Goal: Obtain resource: Obtain resource

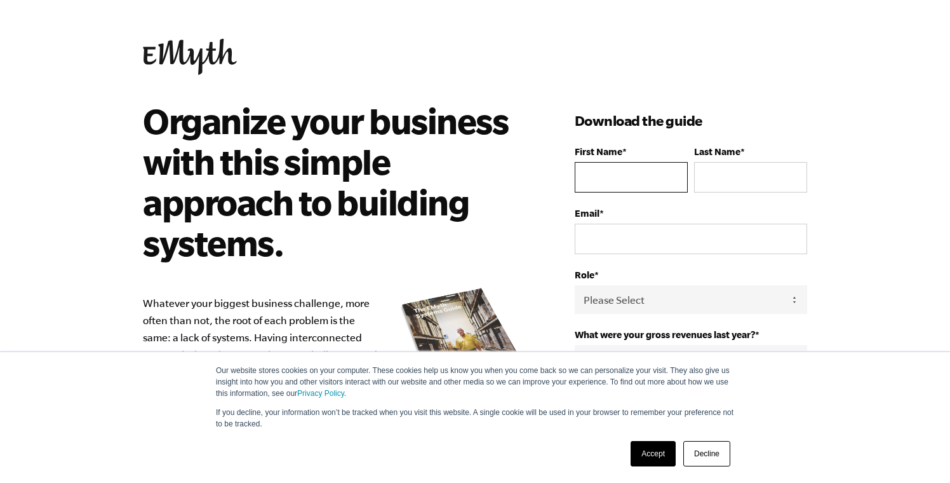
click at [600, 188] on input "First Name *" at bounding box center [631, 177] width 113 height 30
type input "j"
type input "white"
type input "r"
type input "b"
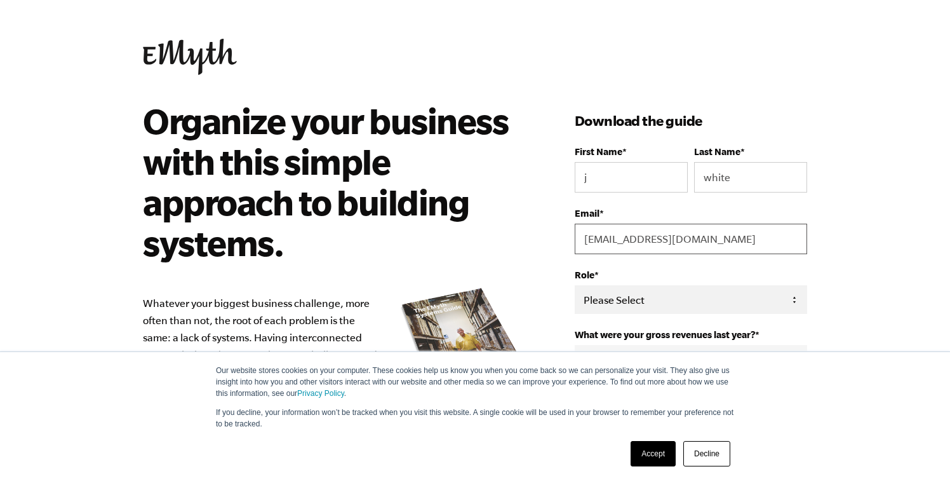
type input "[EMAIL_ADDRESS][DOMAIN_NAME]"
click at [620, 301] on select "Please Select Owner Partner / Co-Owner Executive Employee / Other" at bounding box center [691, 299] width 232 height 29
select select "Owner"
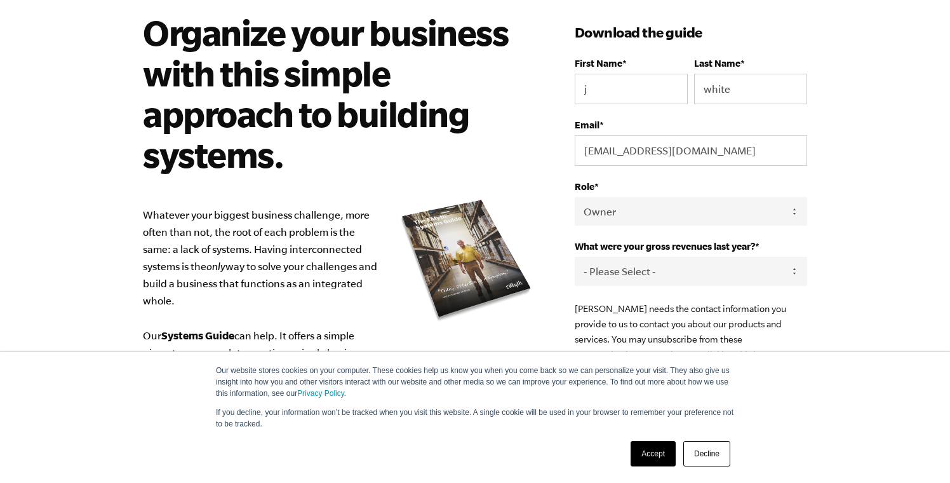
scroll to position [94, 0]
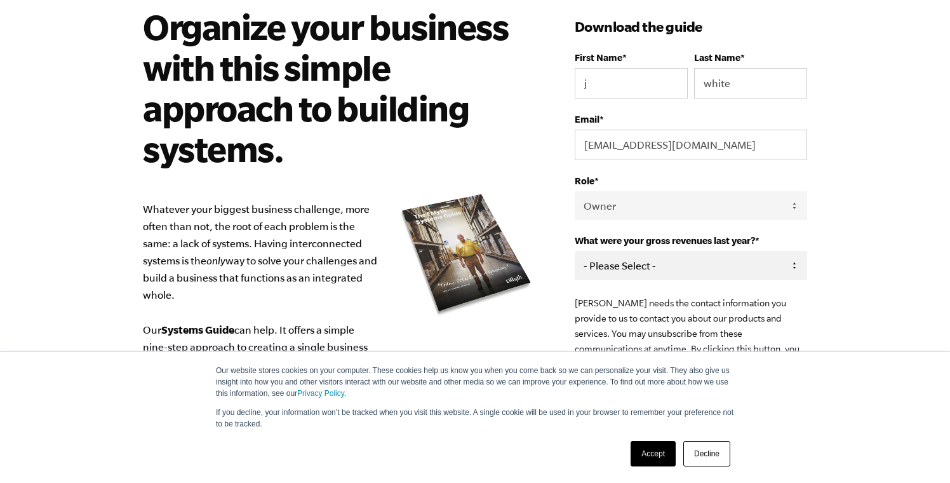
click at [624, 271] on select "- Please Select - 0-75K 76-150K 151-275K 276-500K 501-750K 751-1M 1-2.5M 2.5-5M…" at bounding box center [691, 265] width 232 height 29
select select "276-500K"
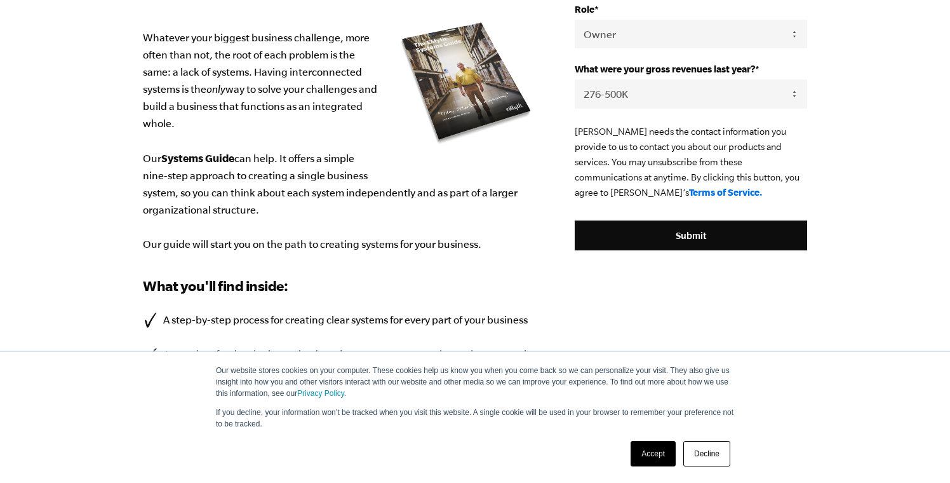
scroll to position [270, 0]
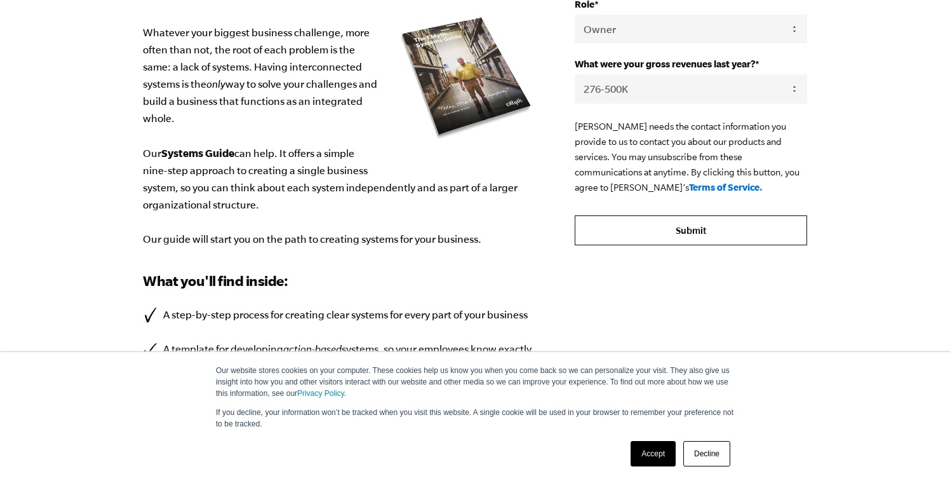
click at [662, 232] on input "Submit" at bounding box center [691, 230] width 232 height 30
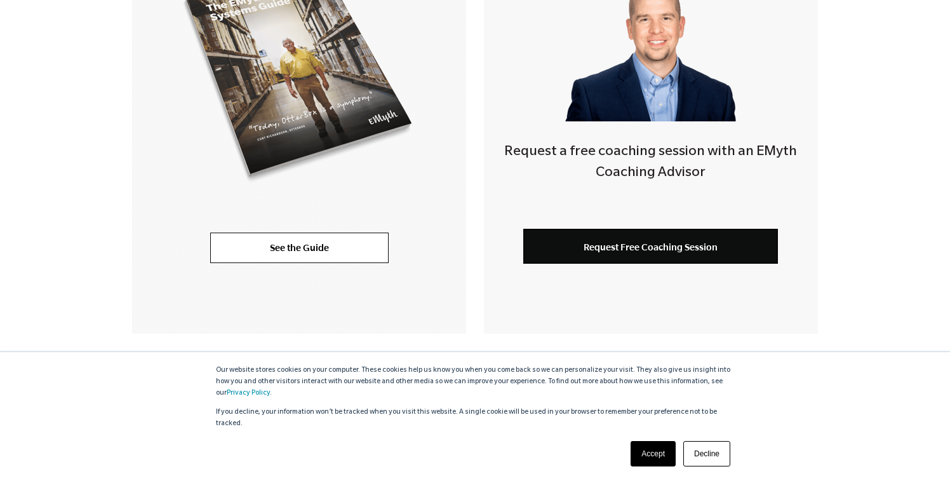
scroll to position [431, 0]
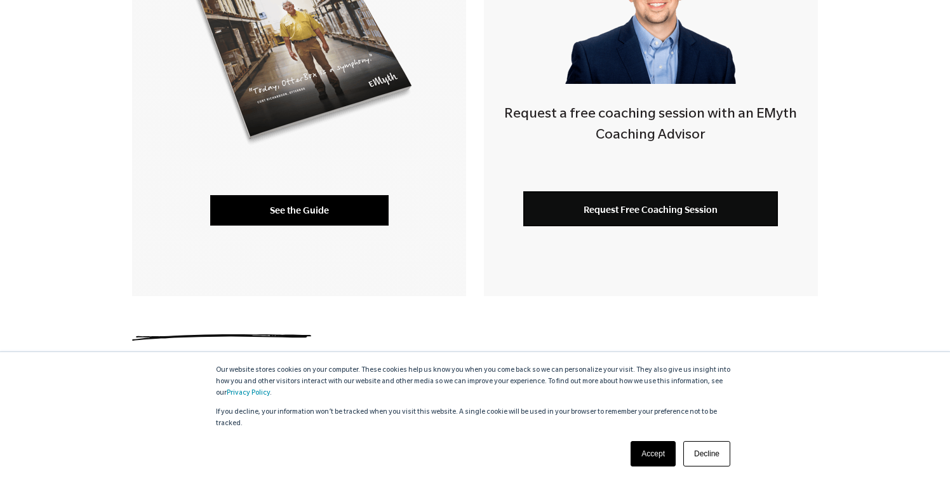
click at [340, 211] on link "See the Guide" at bounding box center [299, 210] width 178 height 30
click at [306, 201] on link "See the Guide" at bounding box center [299, 210] width 178 height 30
